Goal: Information Seeking & Learning: Check status

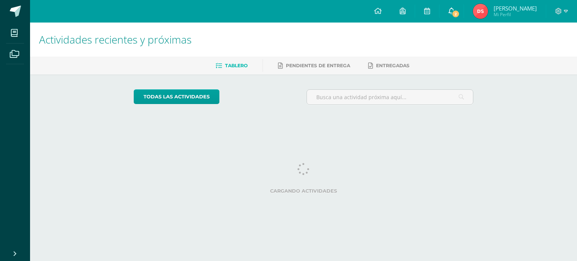
click at [454, 12] on icon at bounding box center [451, 11] width 6 height 7
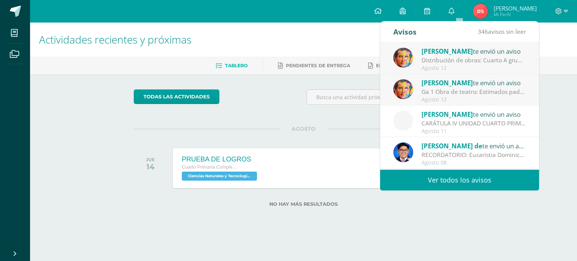
click at [455, 66] on div "Agosto 12" at bounding box center [473, 68] width 104 height 6
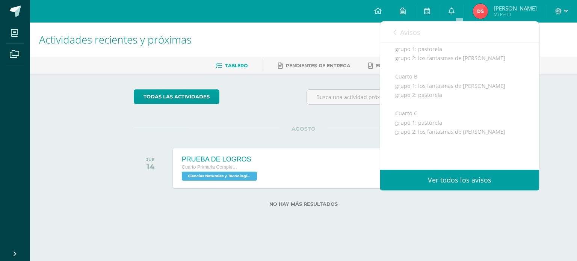
scroll to position [81, 0]
click at [391, 33] on div "Avisos 345 avisos sin leer Avisos" at bounding box center [459, 31] width 159 height 21
click at [395, 32] on icon at bounding box center [394, 32] width 3 height 6
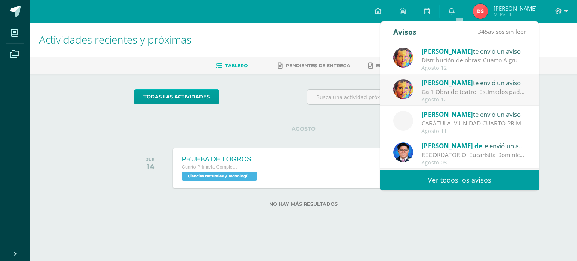
click at [440, 86] on span "[PERSON_NAME]" at bounding box center [446, 82] width 51 height 9
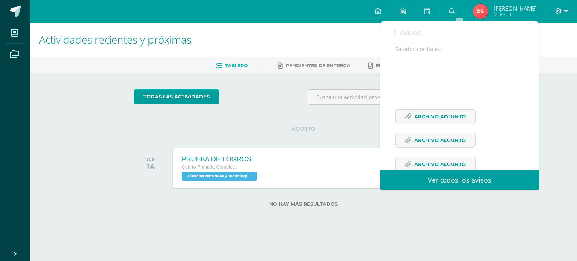
scroll to position [168, 0]
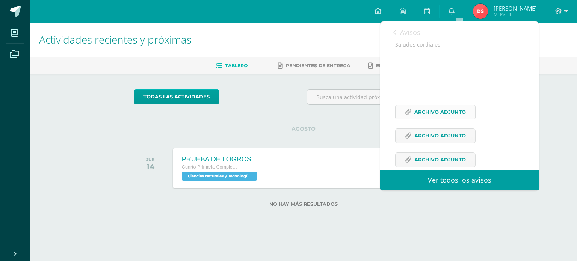
click at [423, 119] on span "Archivo Adjunto" at bounding box center [439, 112] width 51 height 14
click at [443, 143] on span "Archivo Adjunto" at bounding box center [439, 136] width 51 height 14
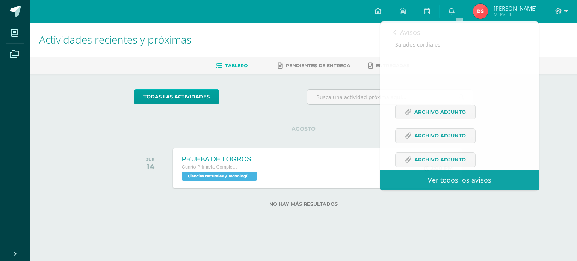
click at [323, 85] on div "todas las Actividades No tienes actividades Échale un vistazo a los demás perío…" at bounding box center [304, 152] width 370 height 157
